Goal: Ask a question: Seek information or help from site administrators or community

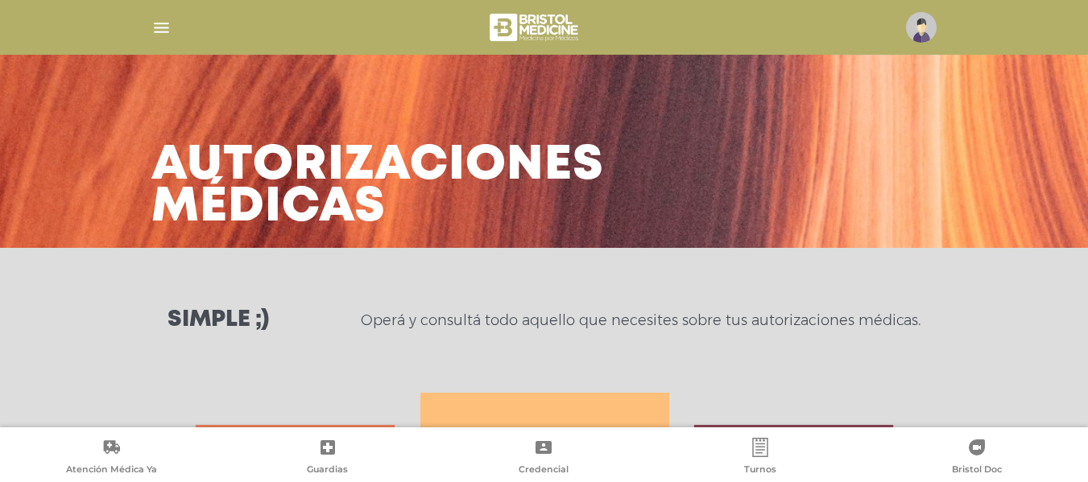
scroll to position [699, 0]
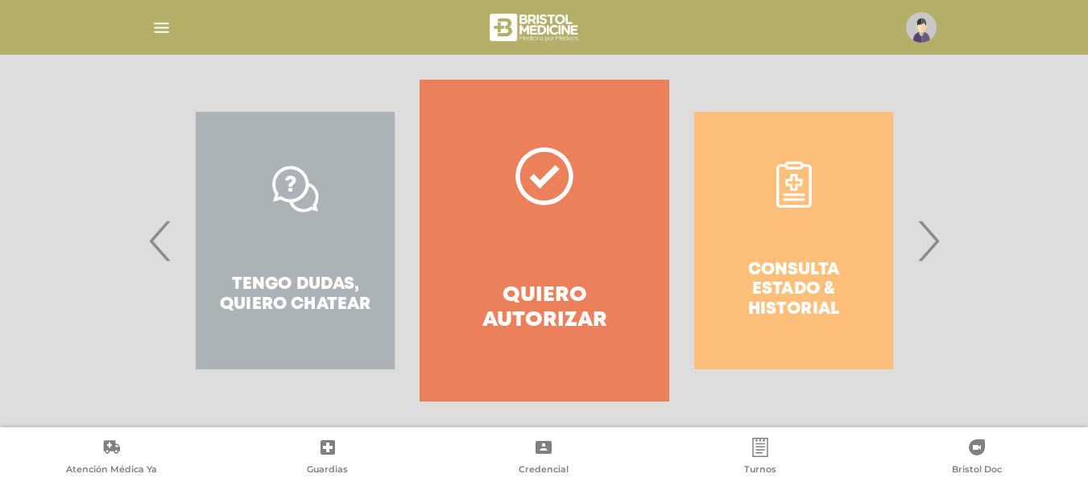
scroll to position [326, 0]
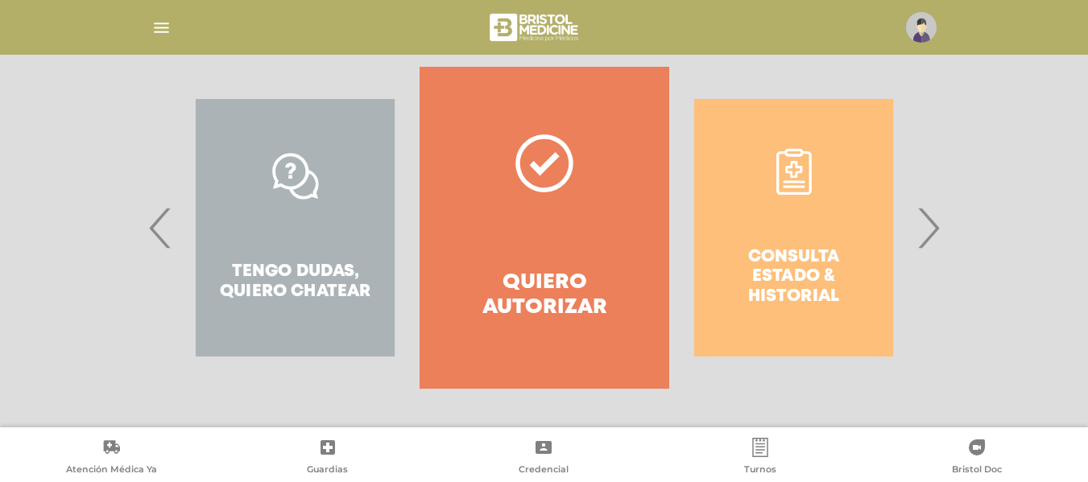
click at [362, 271] on div "Tengo dudas, quiero chatear" at bounding box center [295, 228] width 249 height 322
click at [300, 178] on div "Tengo dudas, quiero chatear" at bounding box center [295, 228] width 249 height 322
click at [160, 222] on span "‹" at bounding box center [160, 227] width 31 height 87
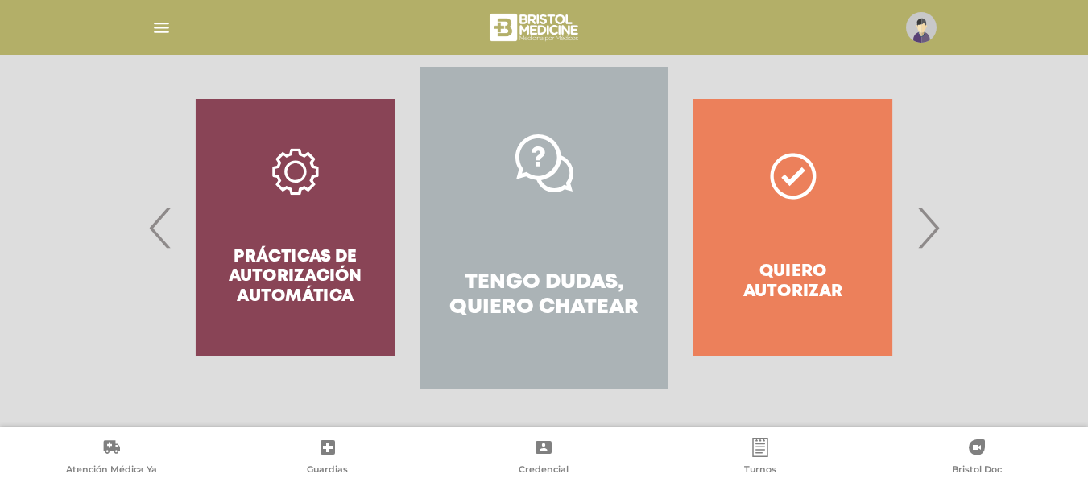
click at [564, 180] on icon at bounding box center [544, 163] width 58 height 58
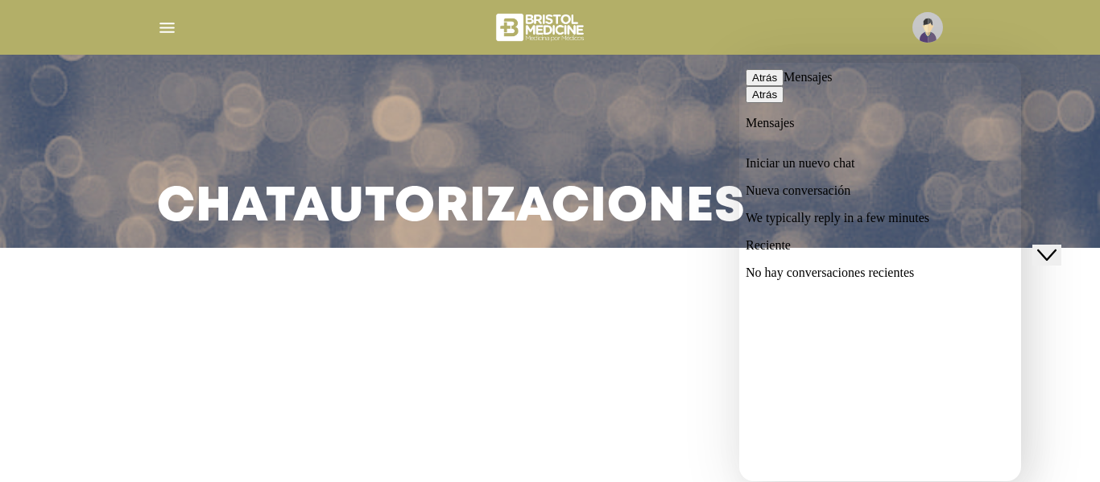
drag, startPoint x: 854, startPoint y: 453, endPoint x: 854, endPoint y: 394, distance: 58.8
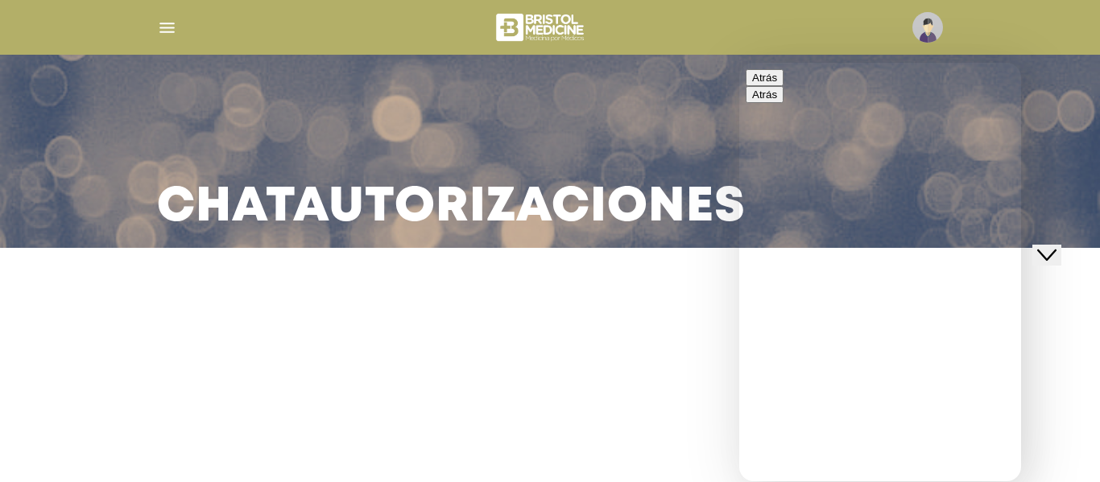
type input "**********"
drag, startPoint x: 1016, startPoint y: 263, endPoint x: 1019, endPoint y: 285, distance: 22.7
drag, startPoint x: 1019, startPoint y: 278, endPoint x: 1018, endPoint y: 300, distance: 21.8
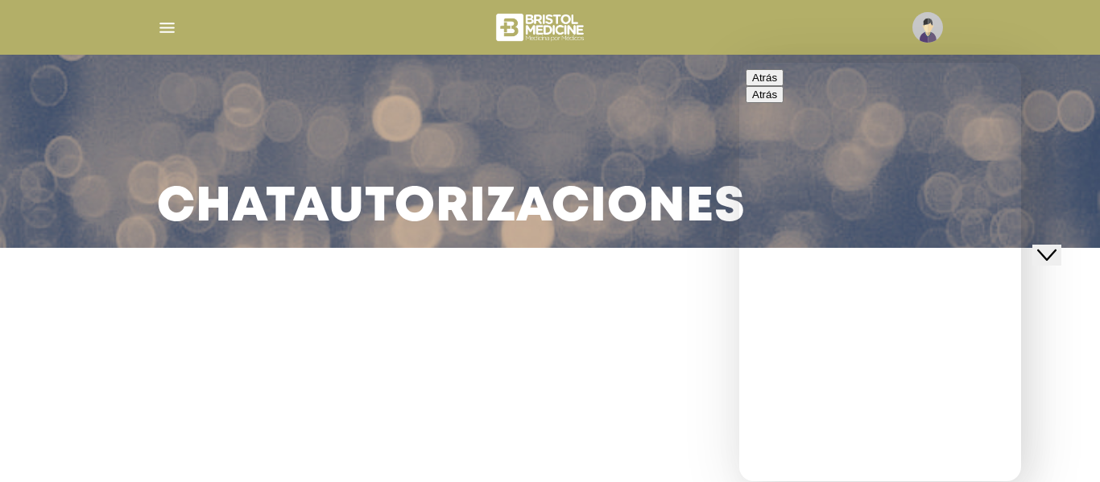
drag, startPoint x: 1018, startPoint y: 256, endPoint x: 1019, endPoint y: 273, distance: 16.9
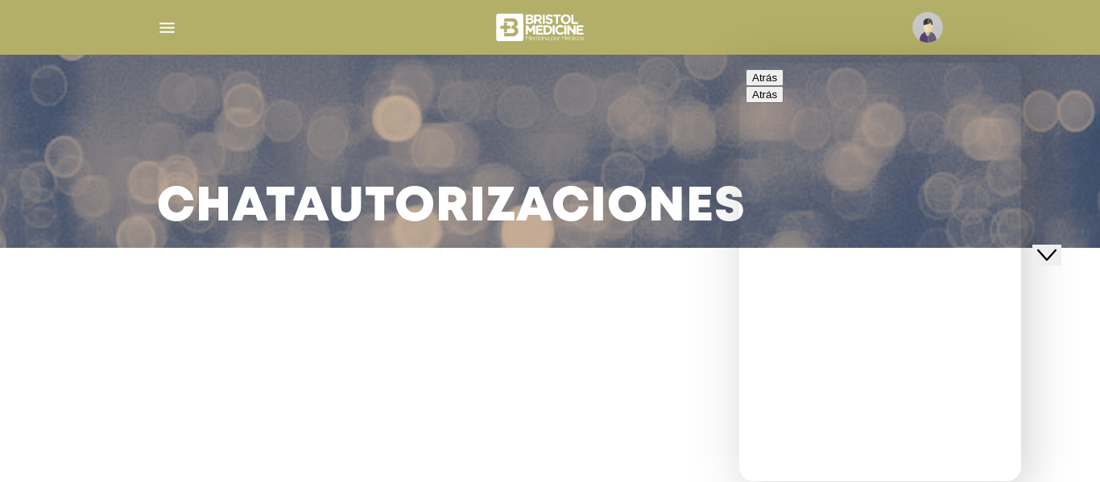
drag, startPoint x: 1016, startPoint y: 176, endPoint x: 1020, endPoint y: 213, distance: 37.4
drag, startPoint x: 1013, startPoint y: 197, endPoint x: 1013, endPoint y: 236, distance: 38.7
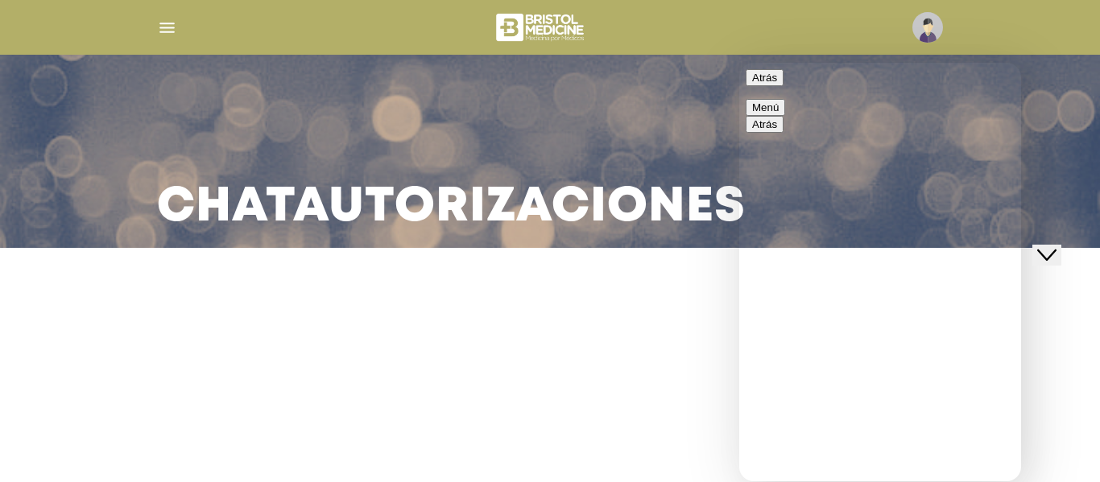
click at [785, 99] on button "Menú" at bounding box center [765, 107] width 39 height 17
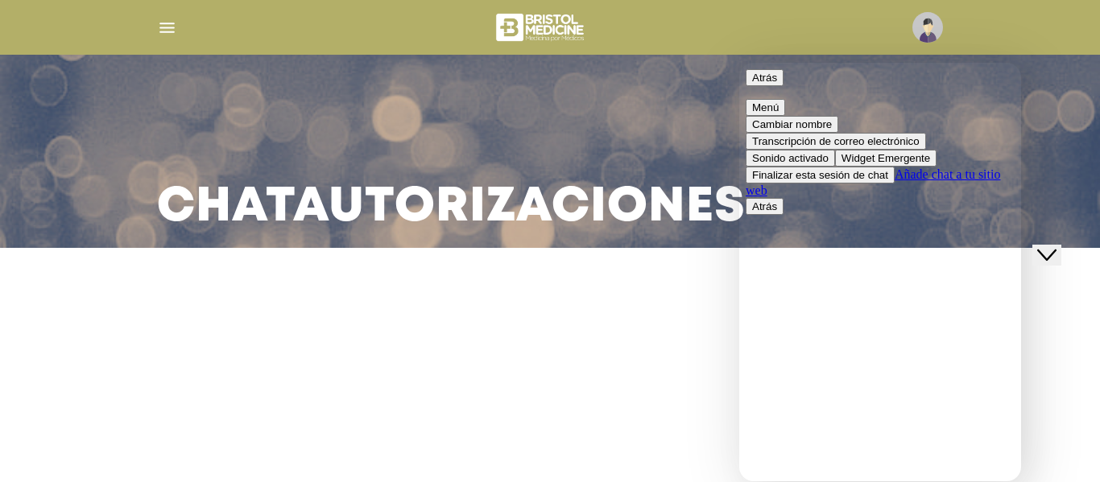
click at [785, 99] on button "Menú" at bounding box center [765, 107] width 39 height 17
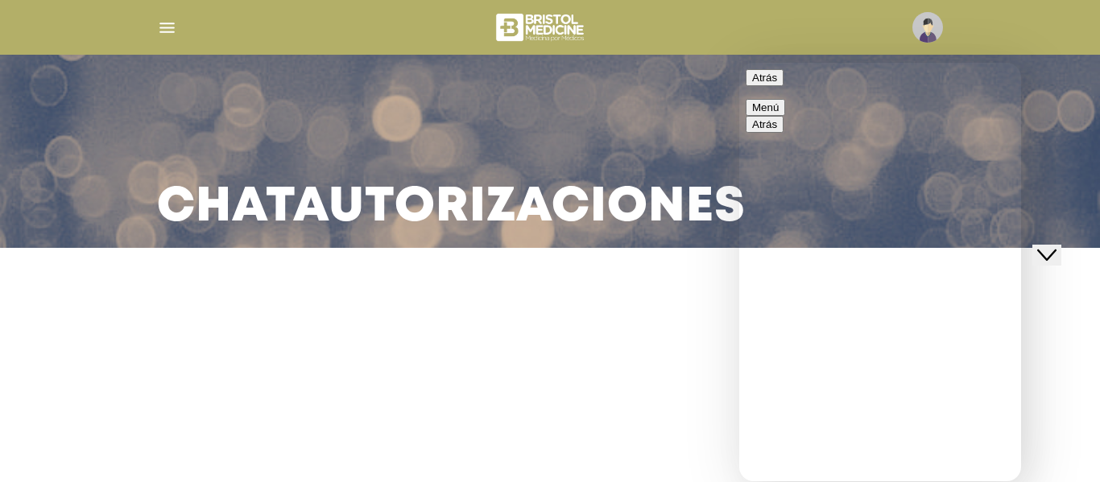
drag, startPoint x: 1016, startPoint y: 319, endPoint x: 1020, endPoint y: 347, distance: 28.6
drag, startPoint x: 1760, startPoint y: 406, endPoint x: 1018, endPoint y: 326, distance: 746.8
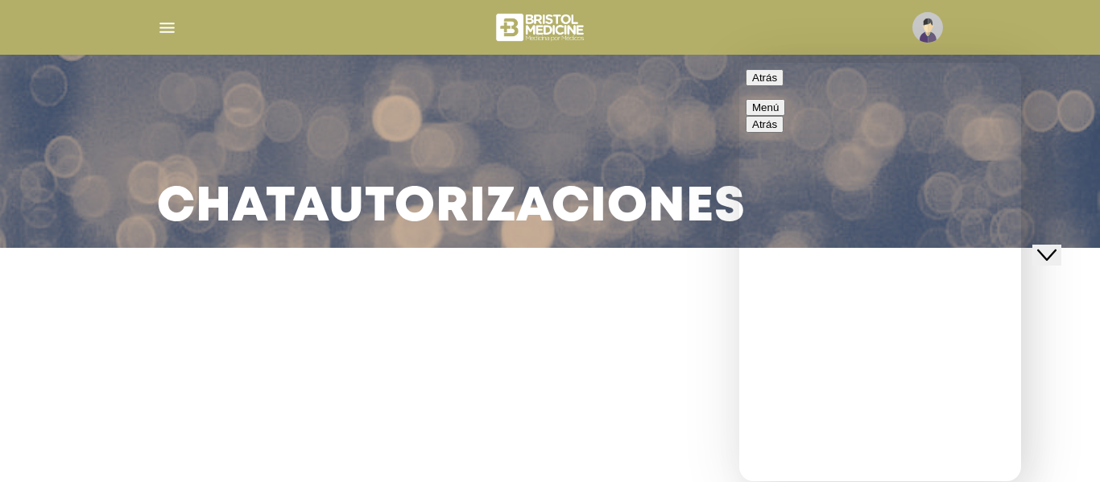
drag, startPoint x: 1016, startPoint y: 326, endPoint x: 1007, endPoint y: 209, distance: 117.1
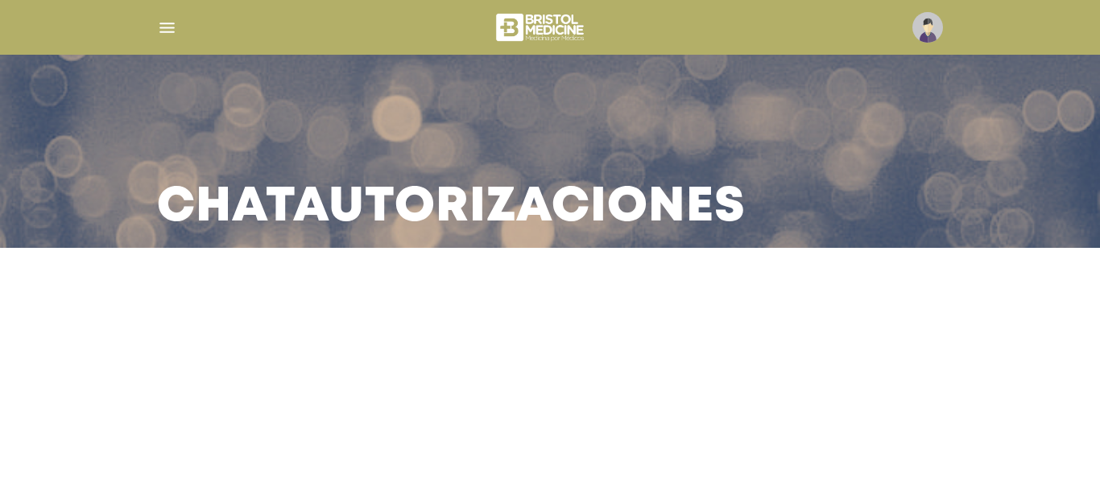
click at [752, 399] on main "Chat Autorizaciones" at bounding box center [550, 241] width 1100 height 482
drag, startPoint x: 1099, startPoint y: 74, endPoint x: 1098, endPoint y: 179, distance: 104.7
click at [1087, 179] on div "Chat Autorizaciones" at bounding box center [550, 124] width 1100 height 248
drag, startPoint x: 1099, startPoint y: 69, endPoint x: 1098, endPoint y: 308, distance: 238.4
click at [1087, 310] on html "Bristol Touch - Desktop Mobile inicio Mi perfil datos personales" at bounding box center [550, 241] width 1100 height 482
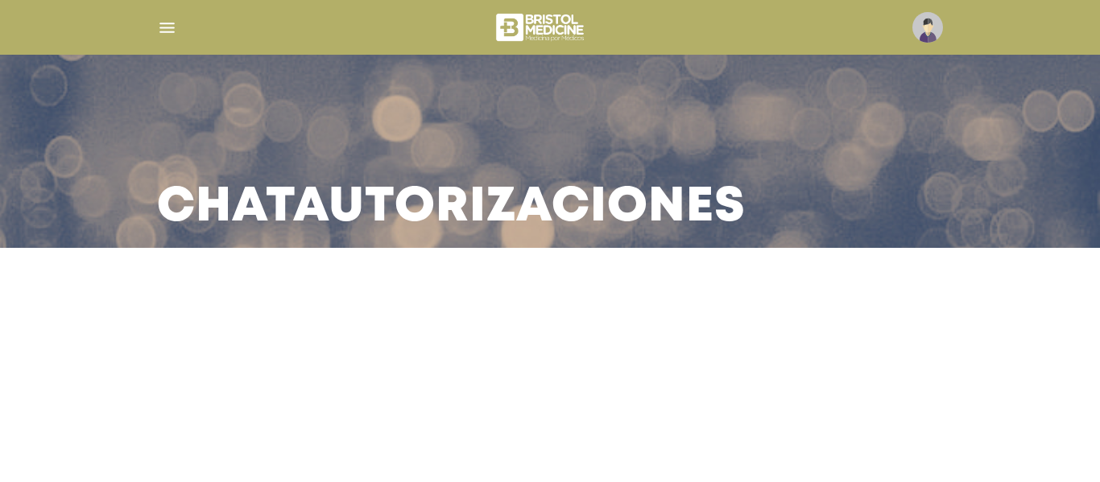
click at [173, 27] on img "button" at bounding box center [167, 28] width 20 height 20
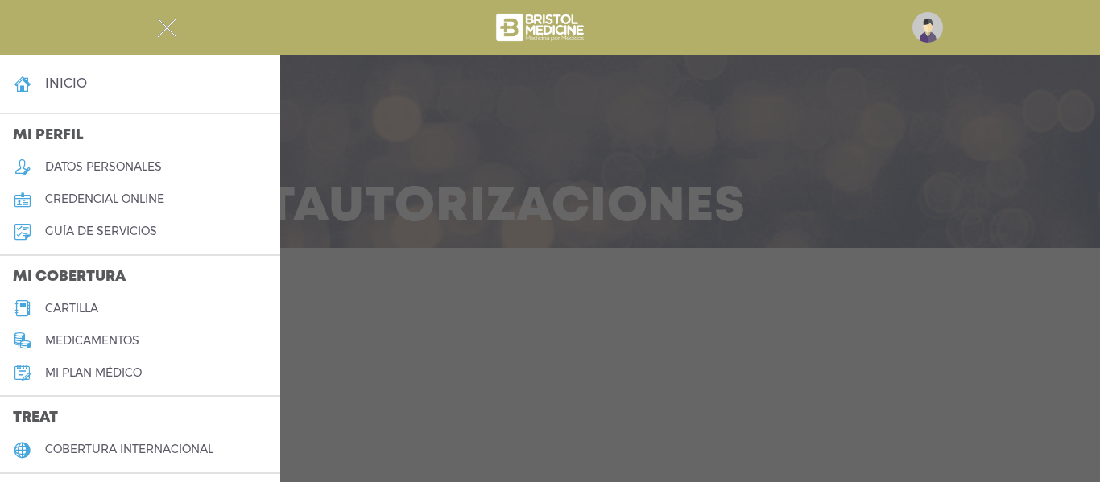
click at [46, 88] on h4 "inicio" at bounding box center [66, 83] width 42 height 15
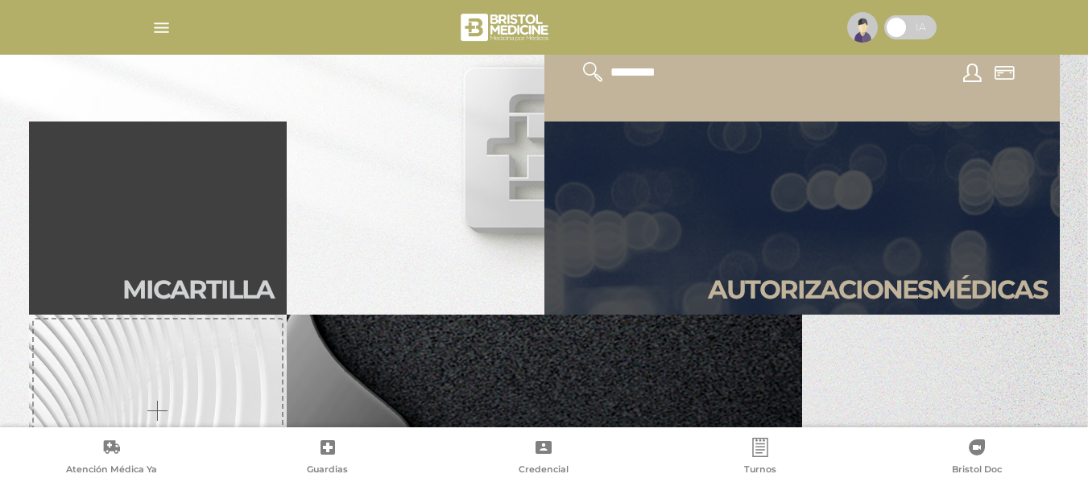
scroll to position [328, 0]
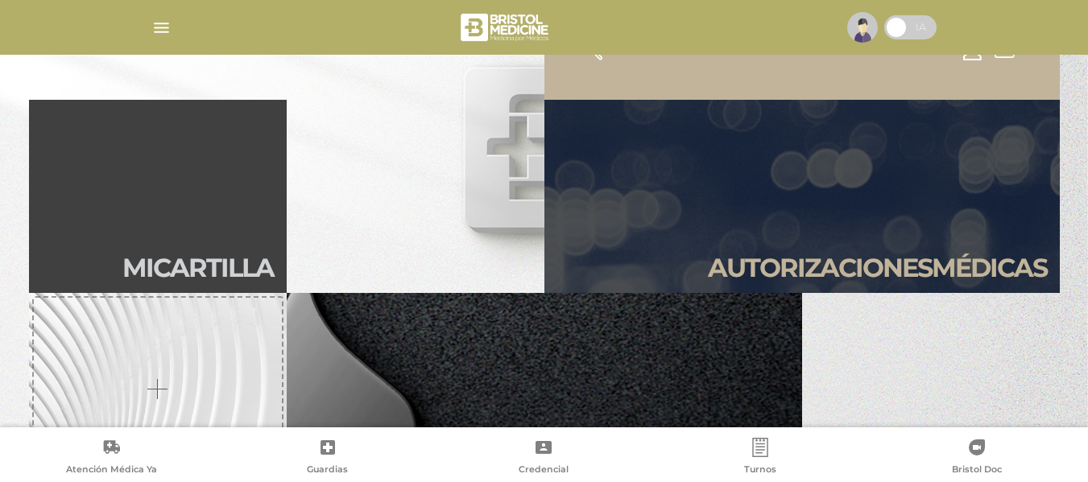
click at [976, 188] on link "Autori zaciones médicas" at bounding box center [801, 196] width 515 height 193
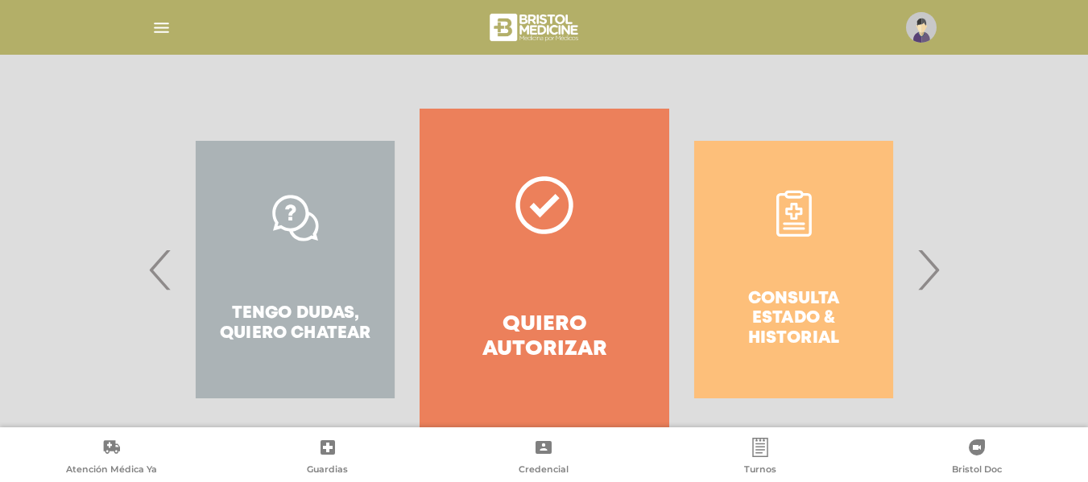
scroll to position [288, 0]
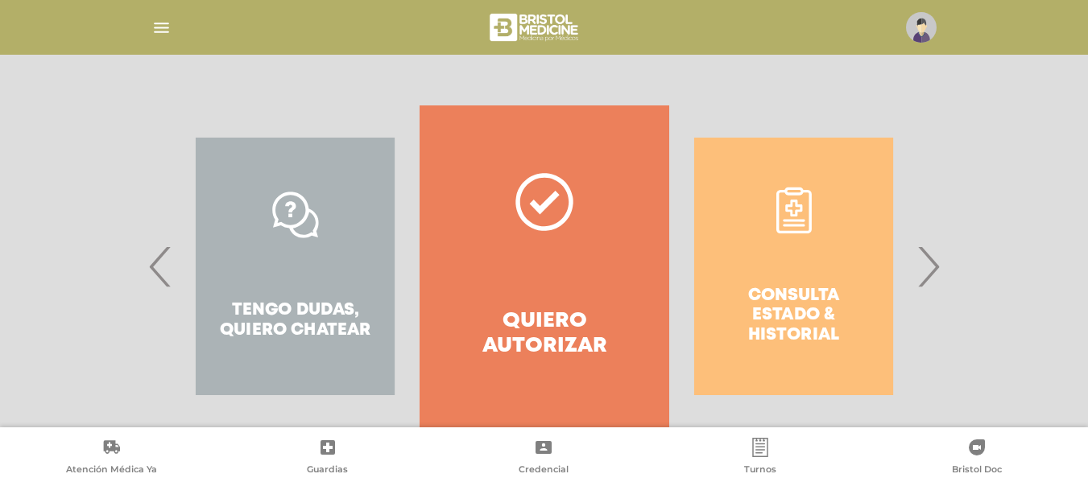
click at [923, 261] on span "›" at bounding box center [927, 266] width 31 height 87
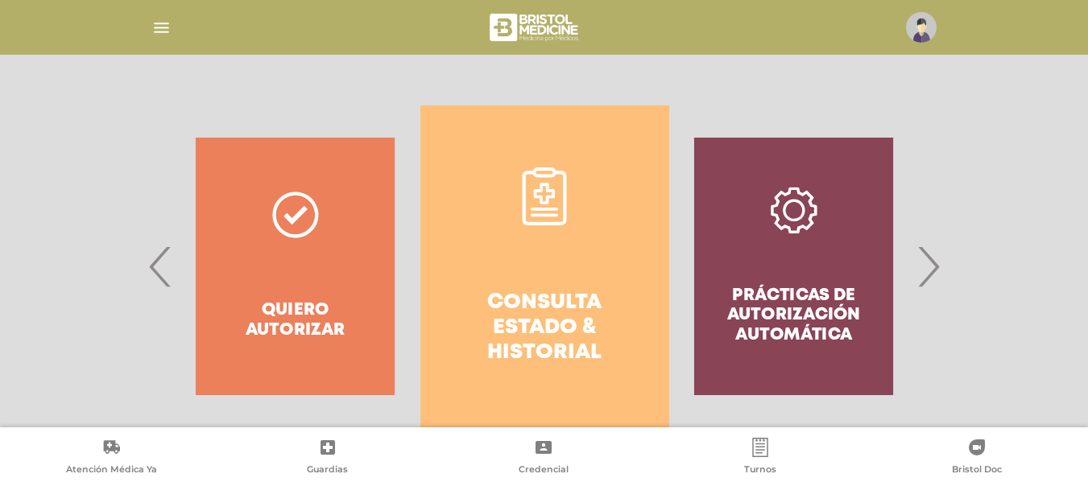
click at [613, 246] on link "Consulta estado & historial" at bounding box center [544, 266] width 249 height 322
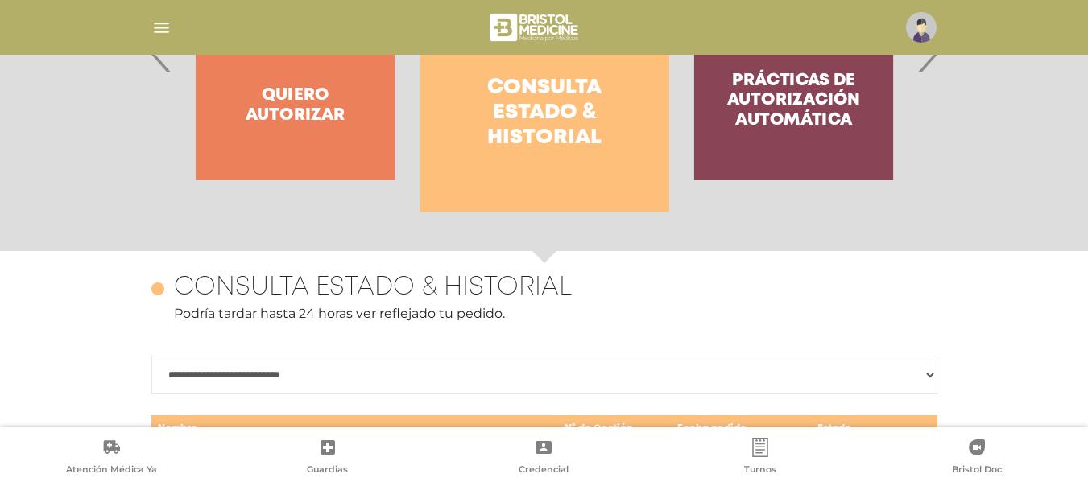
scroll to position [699, 0]
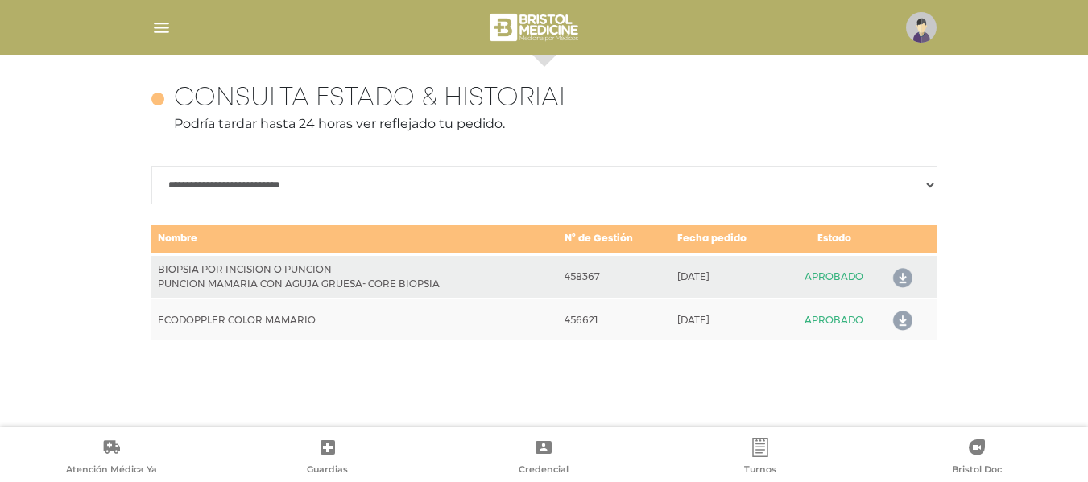
click at [908, 180] on select "**********" at bounding box center [544, 185] width 786 height 39
